Goal: Information Seeking & Learning: Learn about a topic

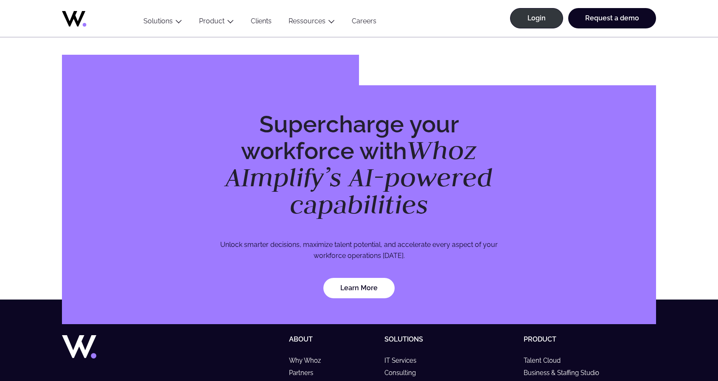
scroll to position [2482, 0]
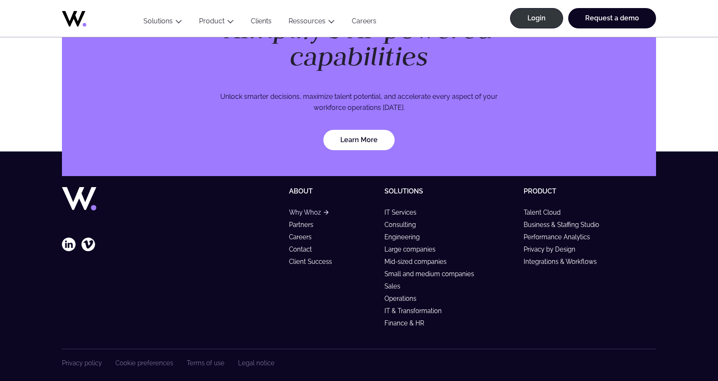
click at [311, 209] on link "Why Whoz" at bounding box center [308, 212] width 39 height 7
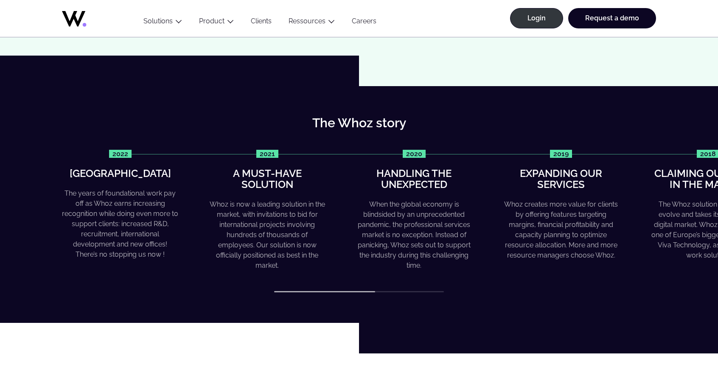
scroll to position [297, 0]
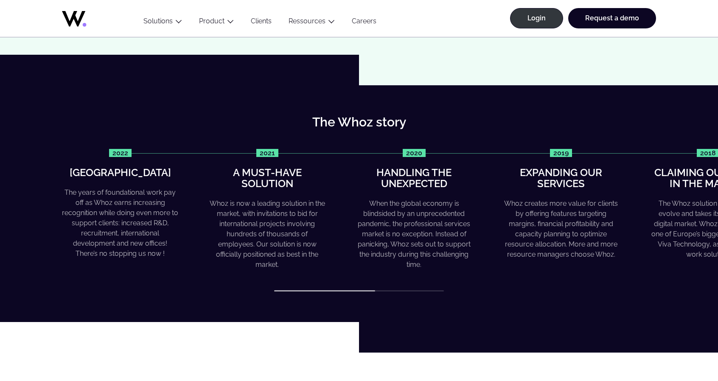
drag, startPoint x: 358, startPoint y: 292, endPoint x: 459, endPoint y: 292, distance: 101.0
click at [459, 292] on div "The Whoz story 2022 Greater heights The years of foundational work pay off as W…" at bounding box center [359, 203] width 718 height 237
click at [348, 289] on div "2022 Greater heights The years of foundational work pay off as Whoz earns incre…" at bounding box center [359, 220] width 594 height 143
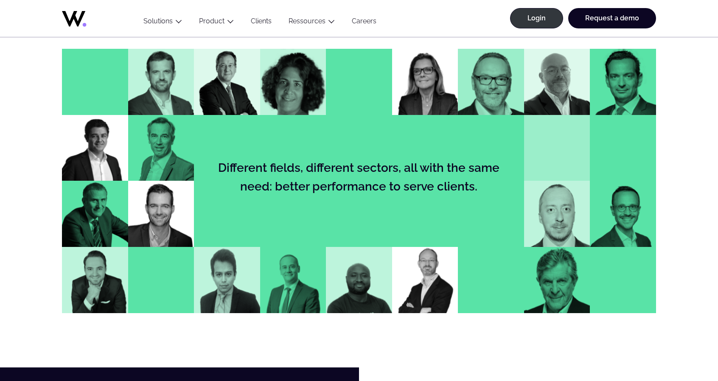
scroll to position [891, 0]
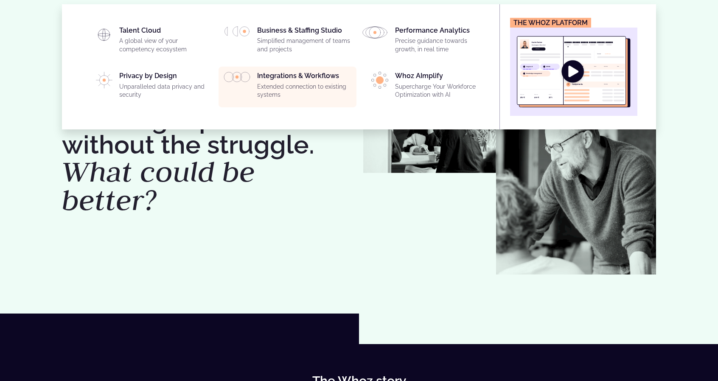
scroll to position [0, 0]
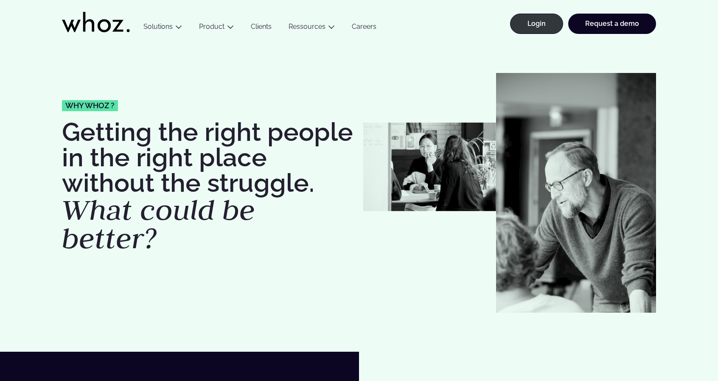
click at [78, 21] on icon at bounding box center [71, 26] width 19 height 12
